Goal: Task Accomplishment & Management: Manage account settings

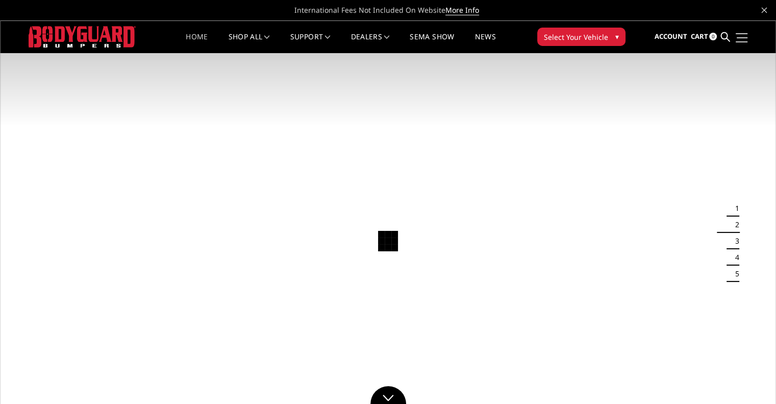
click at [740, 37] on span at bounding box center [742, 37] width 11 height 1
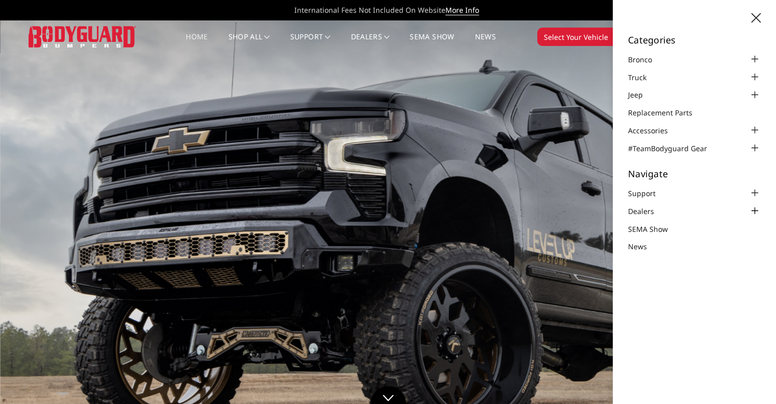
click at [752, 210] on div at bounding box center [755, 211] width 12 height 12
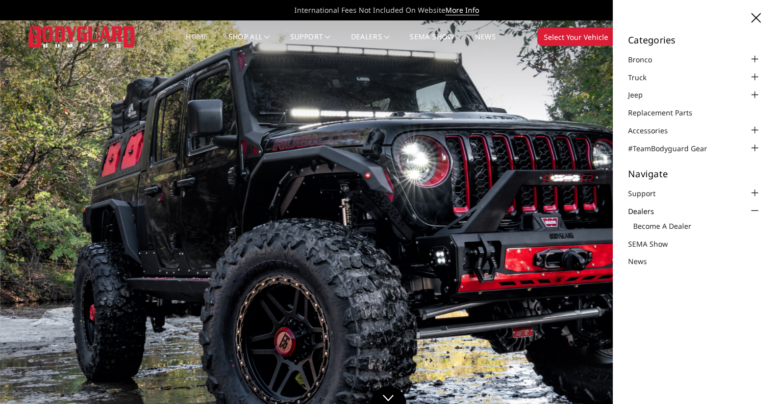
click at [757, 19] on icon at bounding box center [756, 17] width 9 height 9
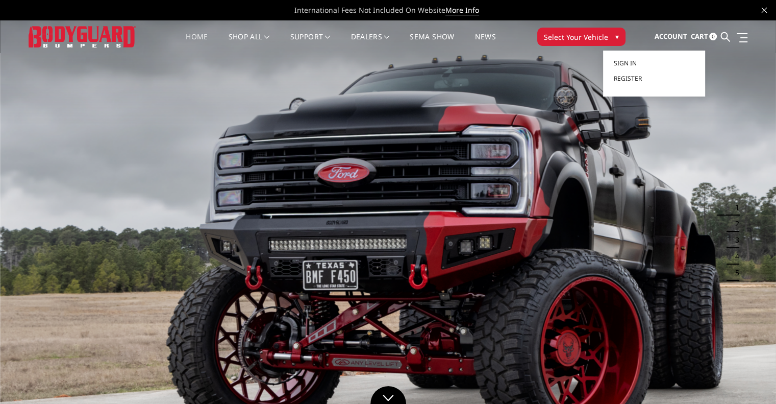
click at [676, 37] on span "Account" at bounding box center [670, 36] width 33 height 9
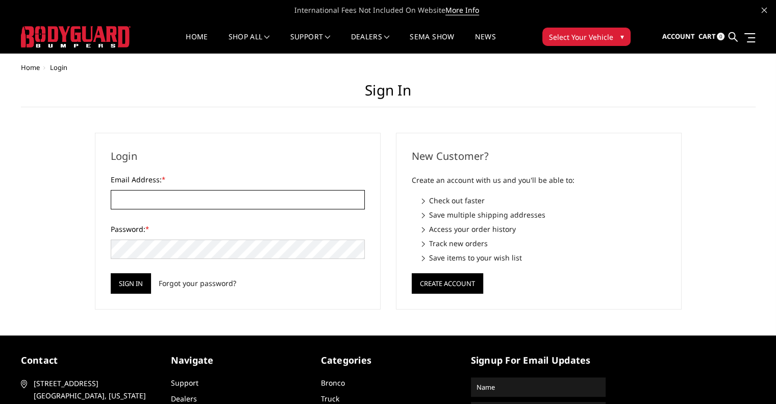
click at [282, 197] on input "Email Address: *" at bounding box center [238, 199] width 254 height 19
type input "a"
type input "[EMAIL_ADDRESS][DOMAIN_NAME]"
click at [127, 286] on input "Sign in" at bounding box center [131, 283] width 40 height 20
